Goal: Information Seeking & Learning: Learn about a topic

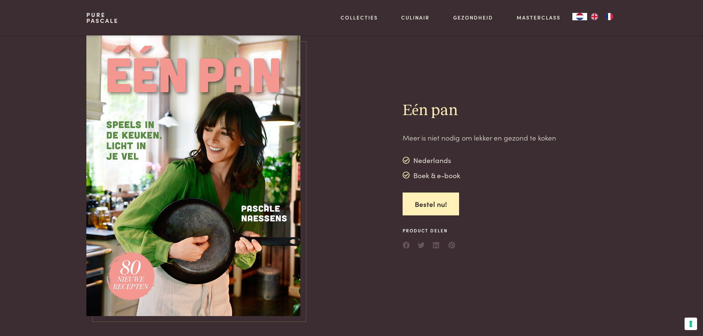
scroll to position [294, 0]
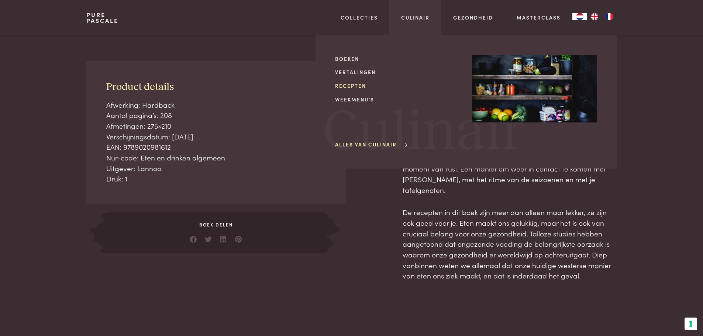
click at [348, 87] on link "Recepten" at bounding box center [397, 86] width 125 height 8
